Goal: Information Seeking & Learning: Learn about a topic

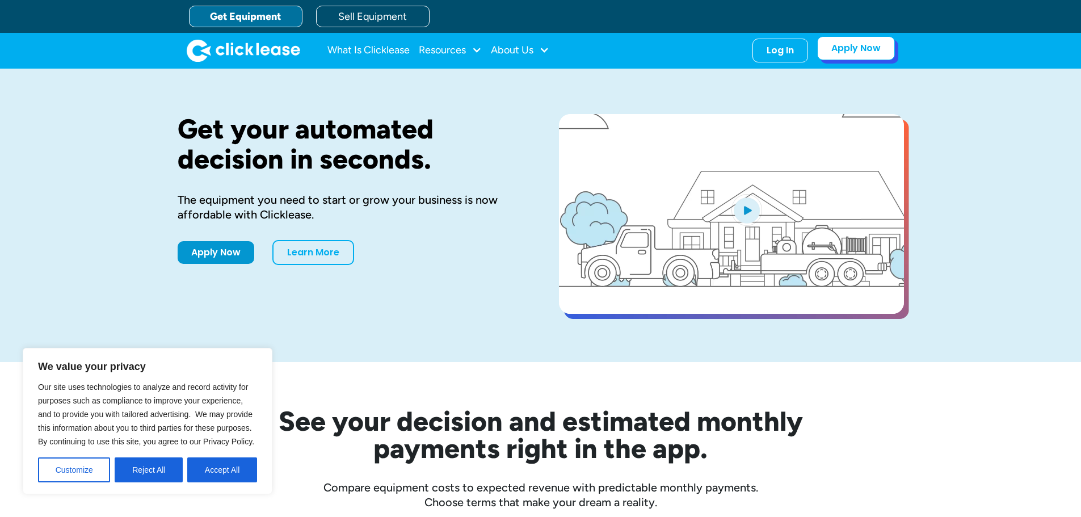
click at [856, 54] on link "Apply Now" at bounding box center [856, 48] width 78 height 24
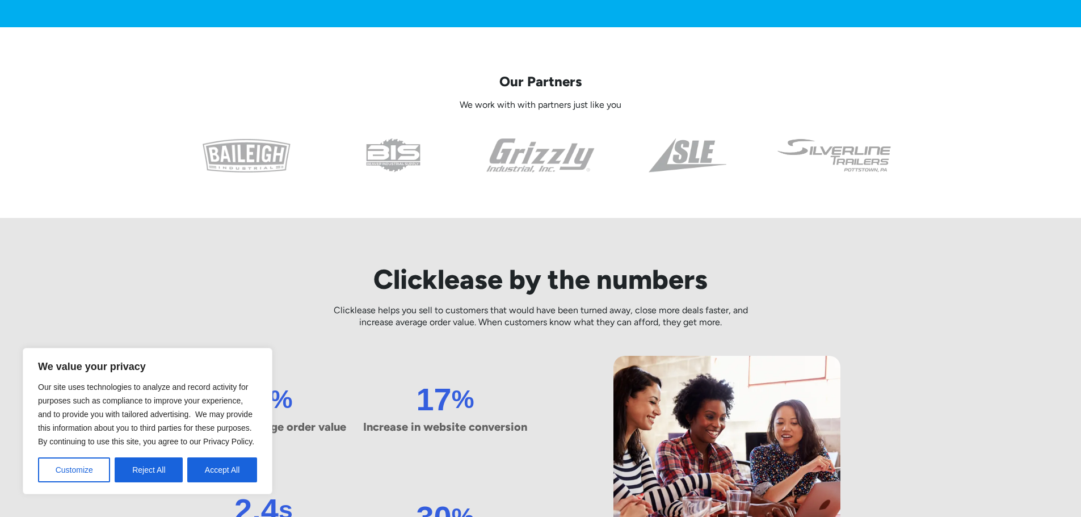
scroll to position [681, 0]
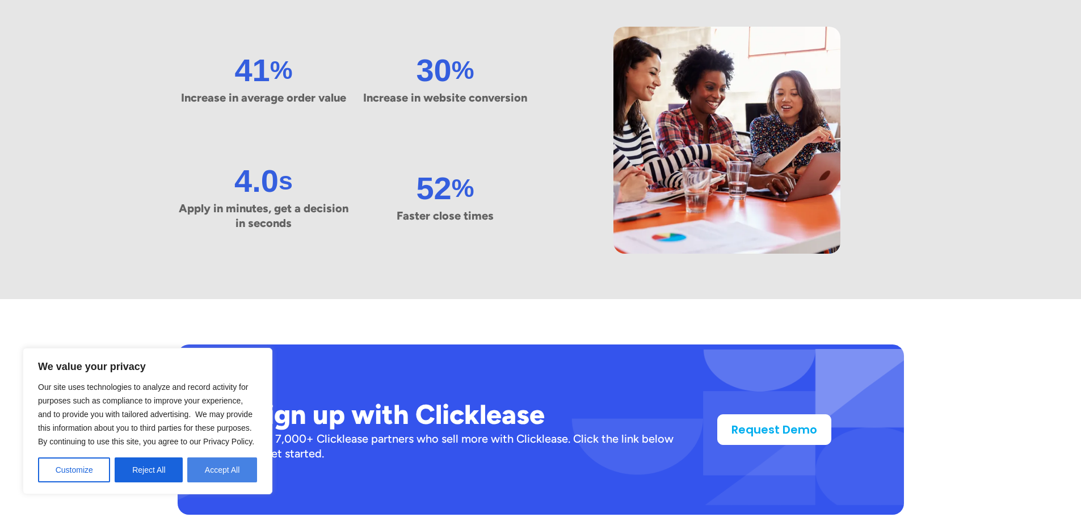
click at [234, 473] on button "Accept All" at bounding box center [222, 469] width 70 height 25
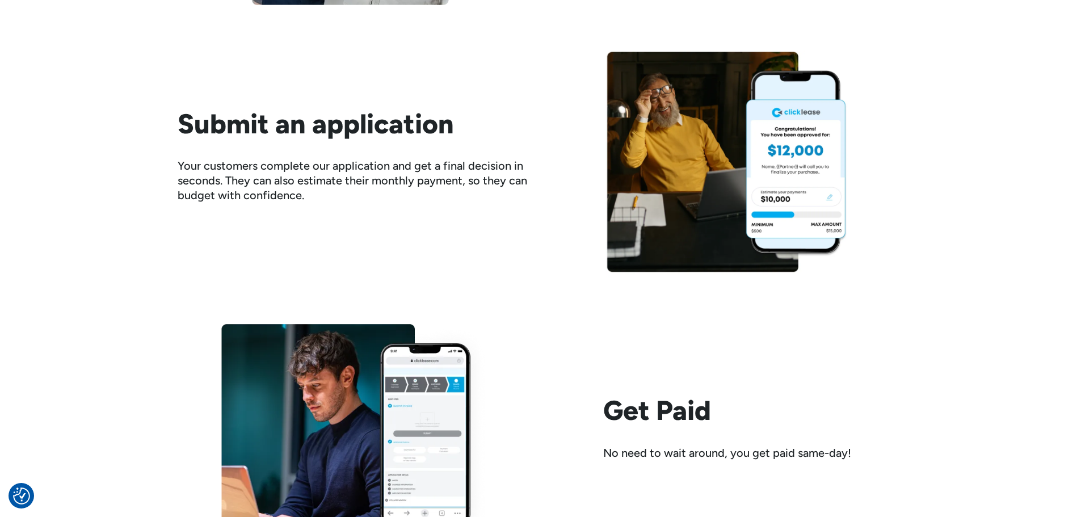
scroll to position [1249, 0]
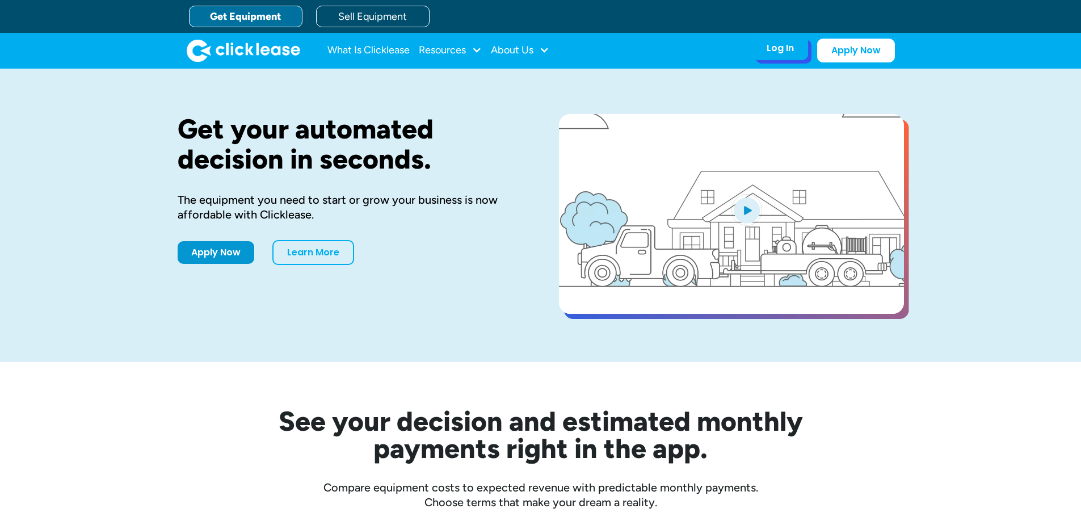
click at [769, 45] on div "Log In" at bounding box center [780, 48] width 27 height 11
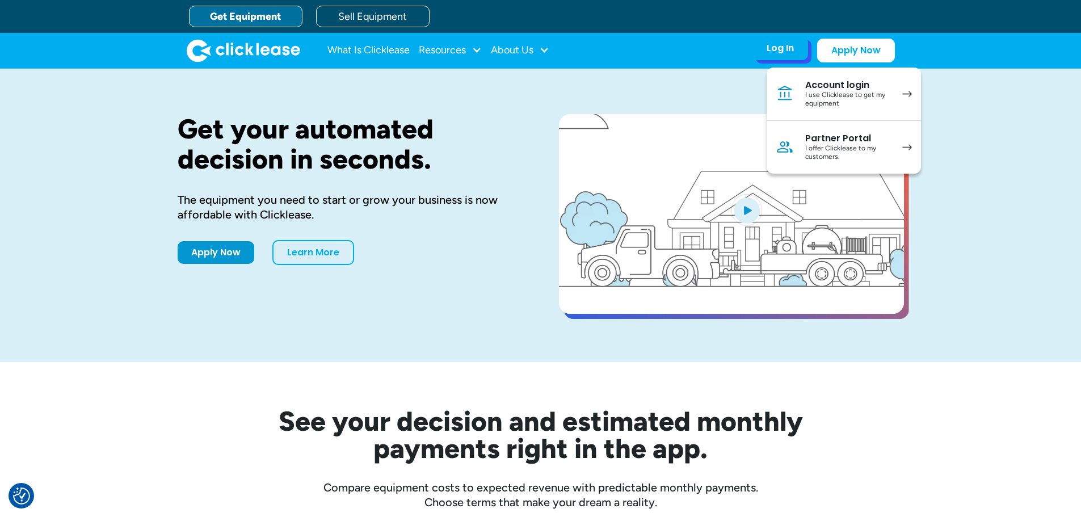
click at [836, 148] on div "I offer Clicklease to my customers." at bounding box center [848, 153] width 86 height 18
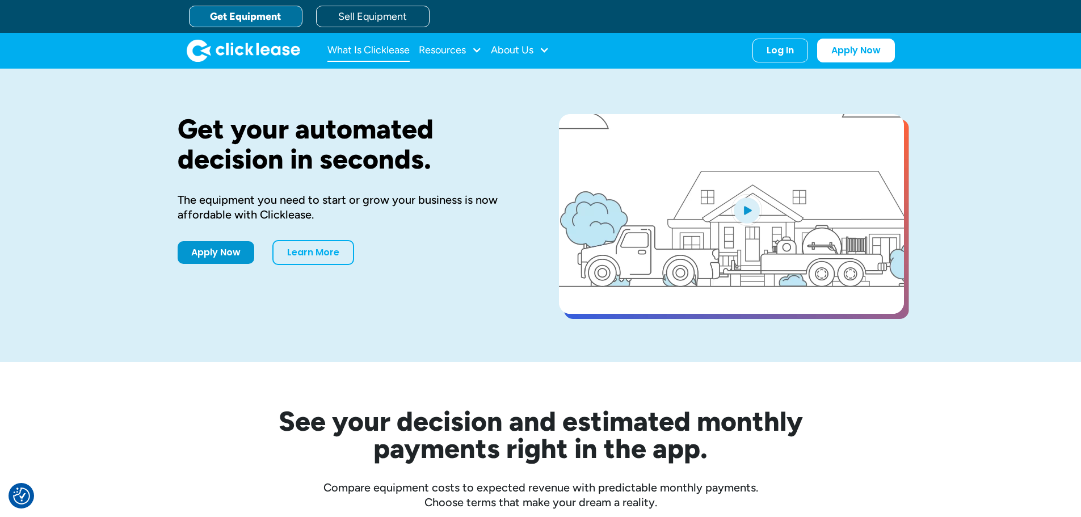
click at [367, 52] on link "What Is Clicklease" at bounding box center [368, 50] width 82 height 23
